Goal: Transaction & Acquisition: Purchase product/service

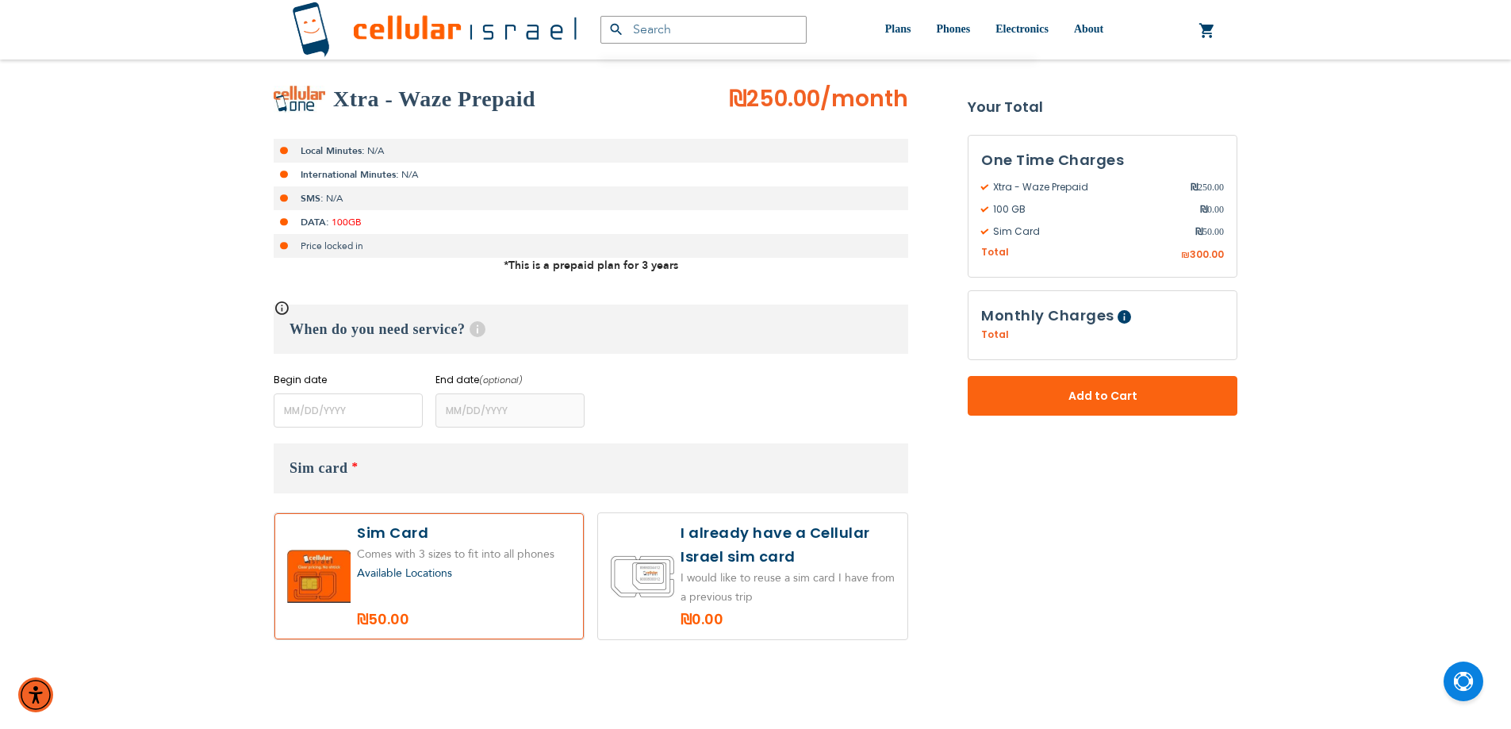
scroll to position [238, 0]
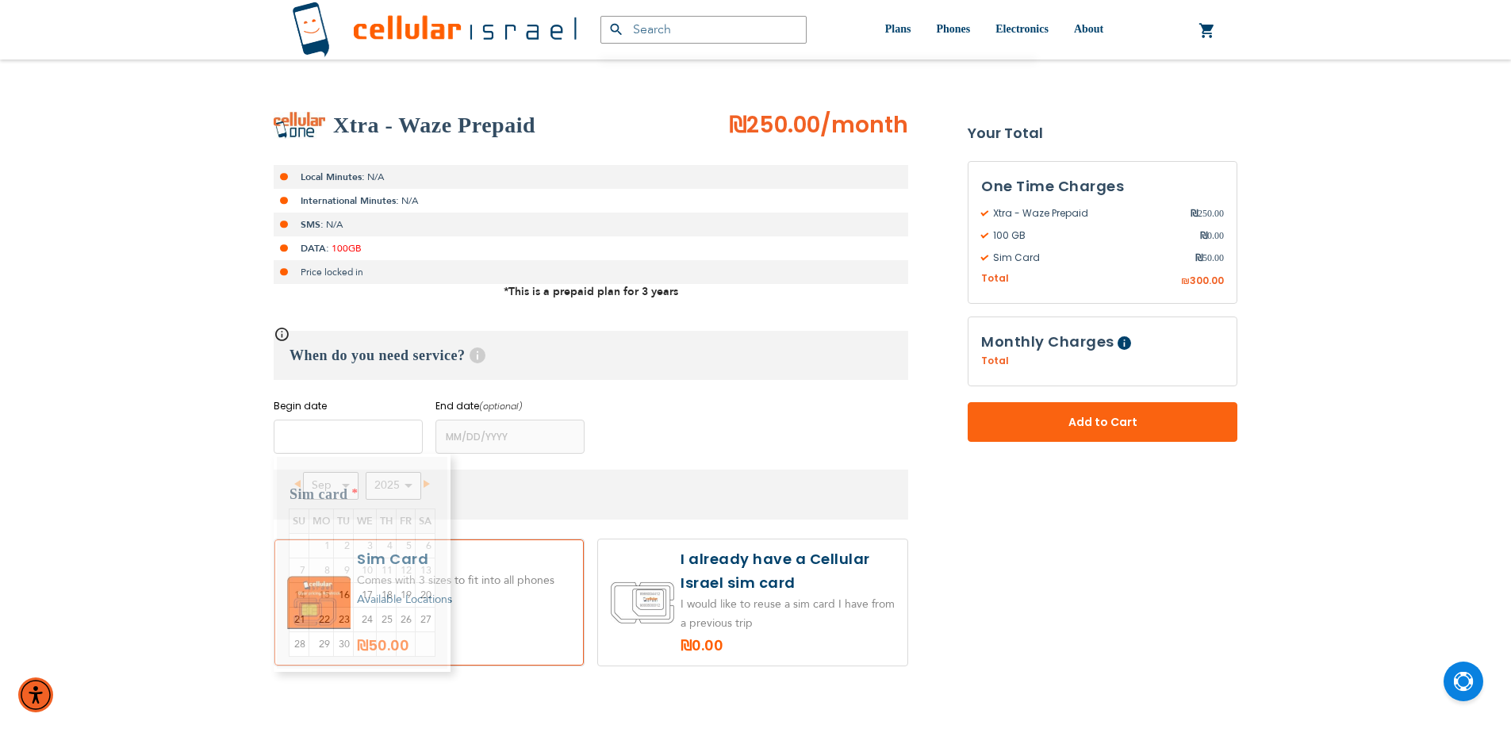
click at [394, 431] on input "name" at bounding box center [348, 437] width 149 height 34
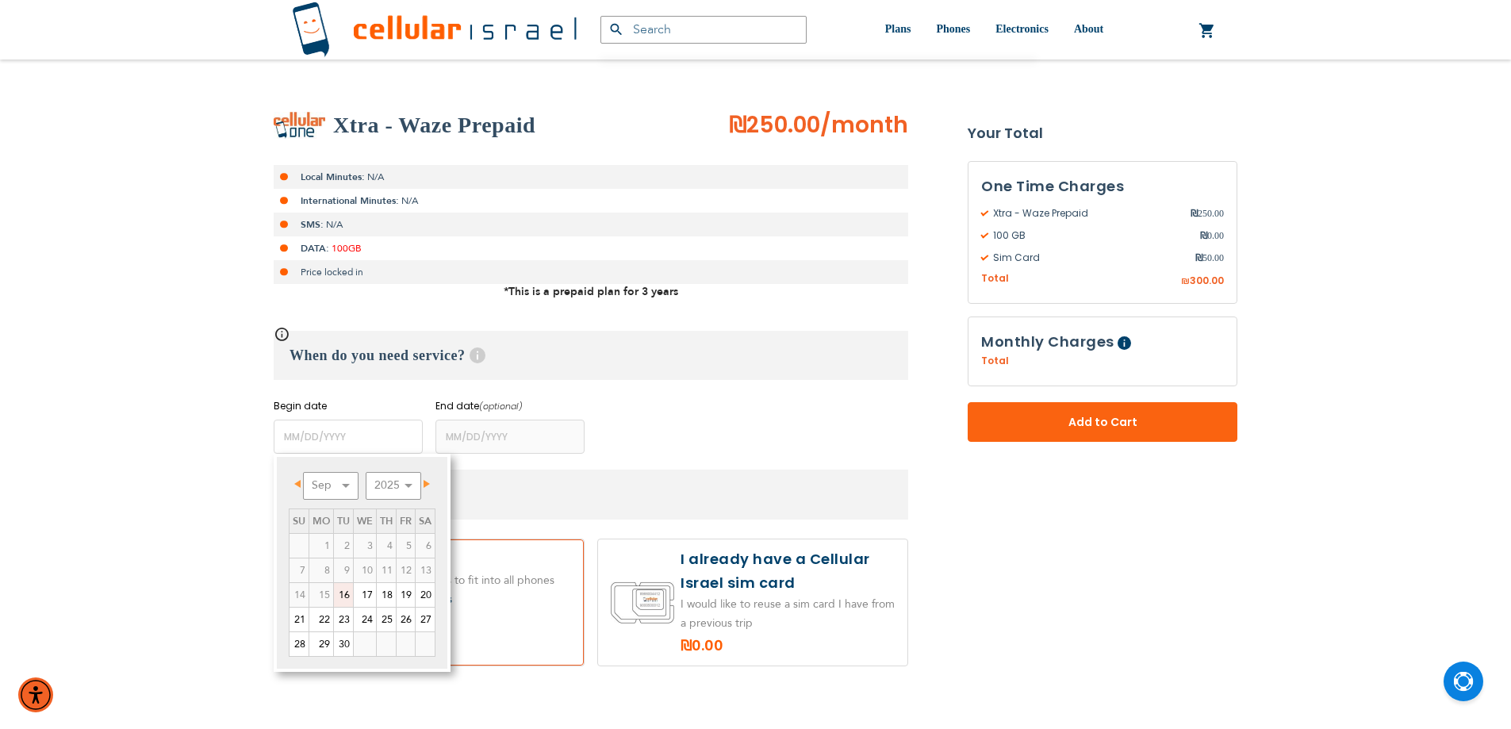
click at [343, 593] on link "16" at bounding box center [343, 595] width 19 height 24
type input "[DATE]"
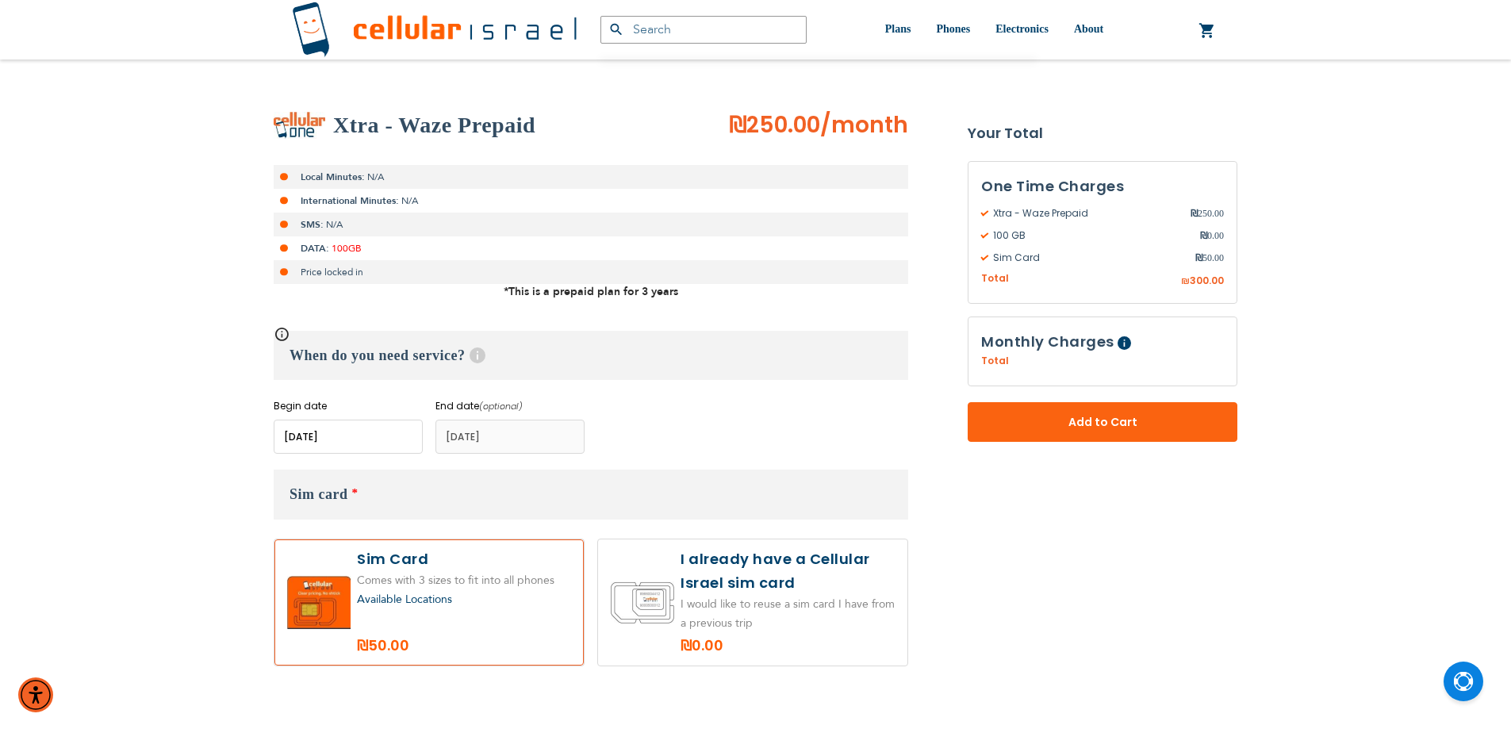
click at [613, 440] on div "Begin date Please enter Start Date End date (optional) Please enter End Date Lo…" at bounding box center [591, 426] width 634 height 55
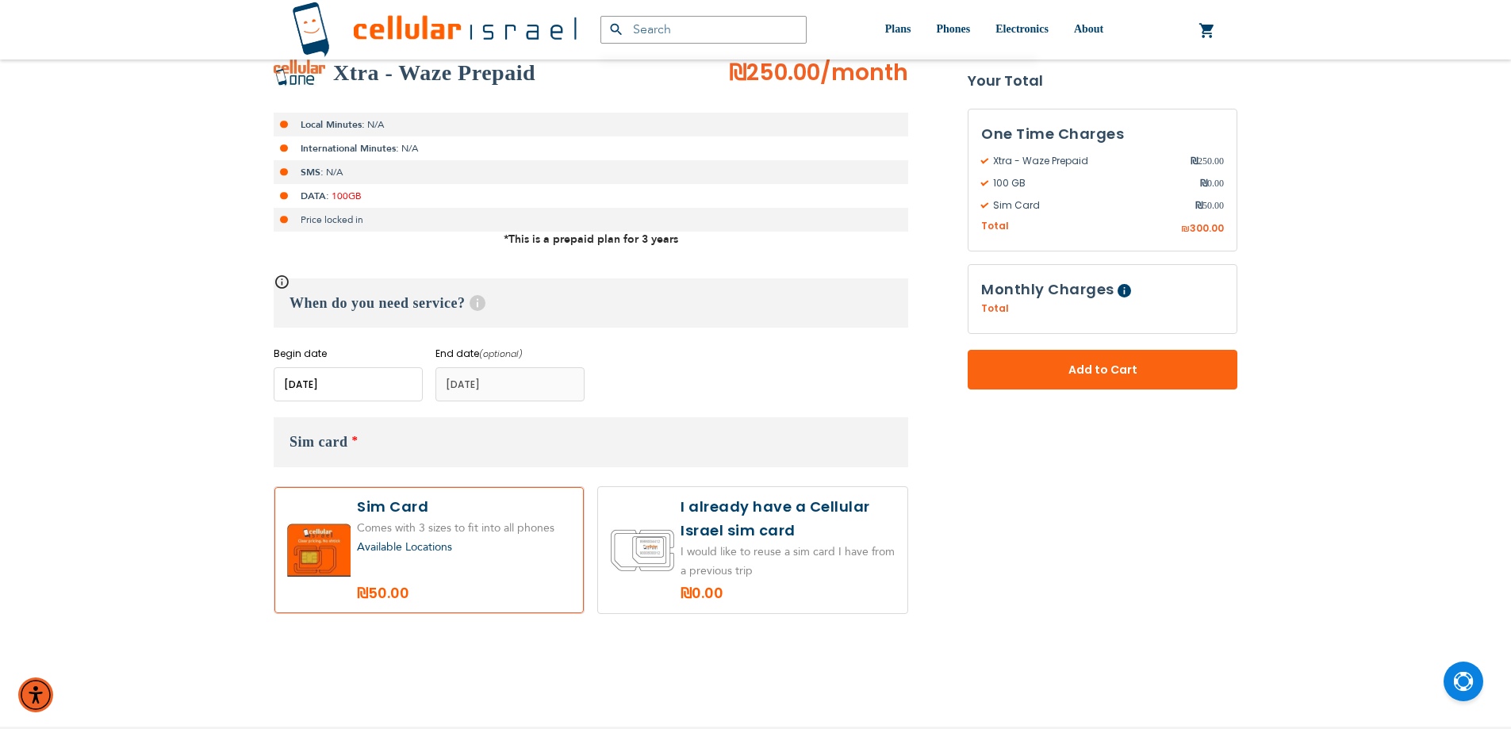
scroll to position [476, 0]
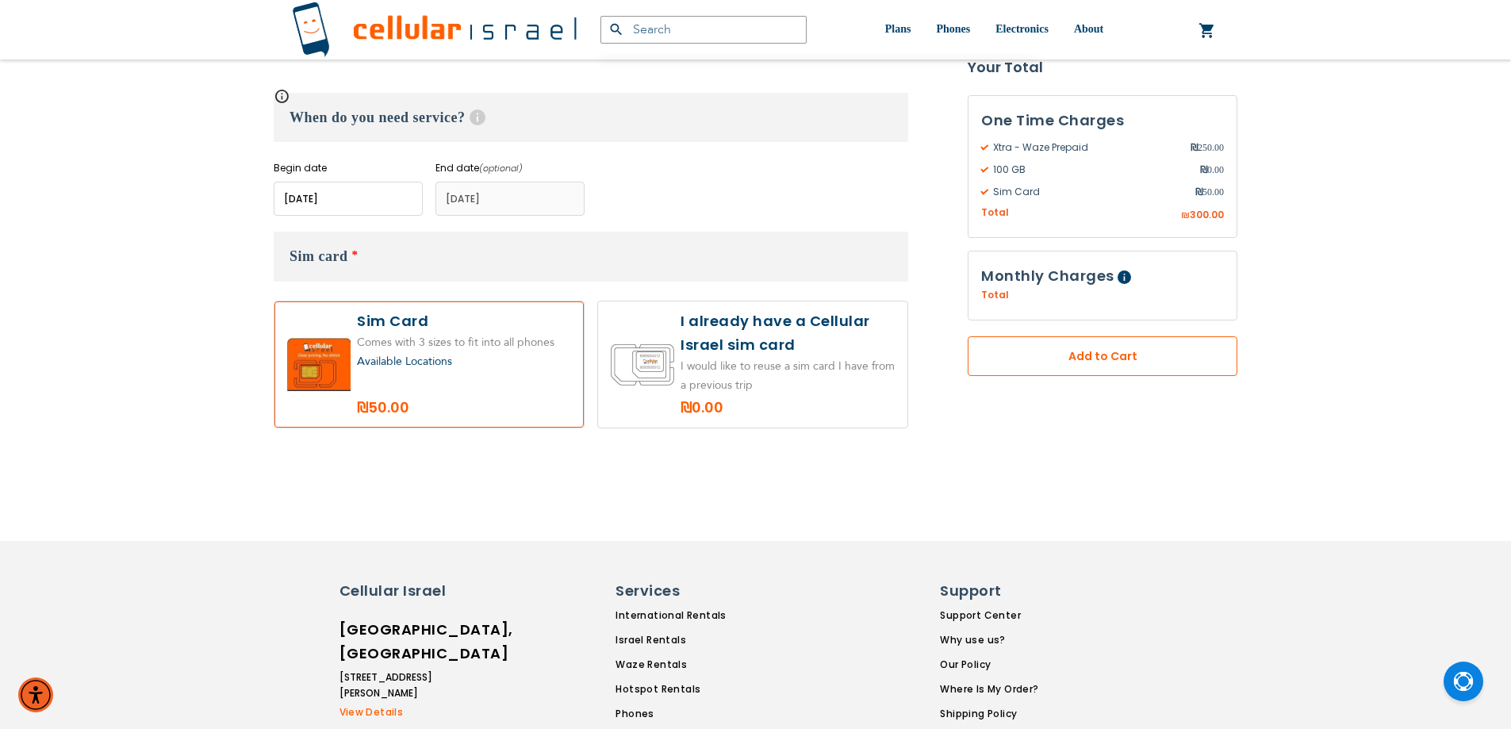
click at [1083, 371] on button "Add to Cart" at bounding box center [1103, 357] width 270 height 40
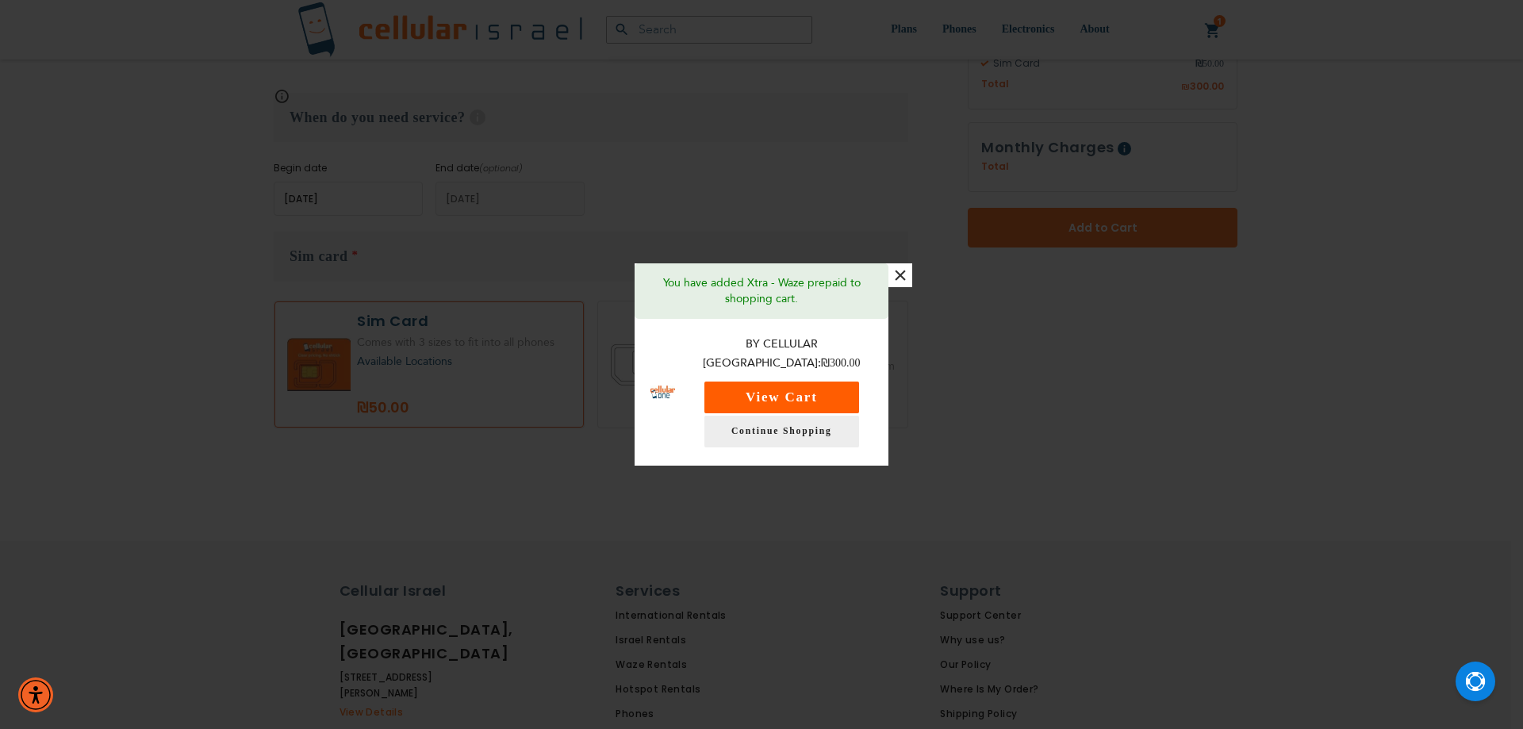
click at [809, 395] on button "View Cart" at bounding box center [781, 397] width 155 height 32
